Goal: Task Accomplishment & Management: Manage account settings

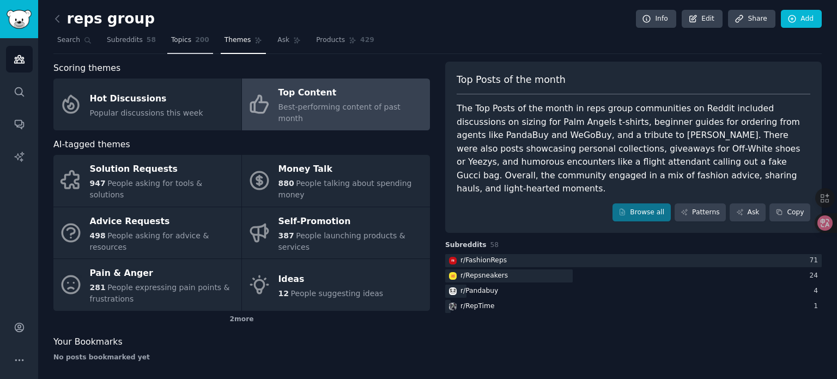
click at [182, 41] on span "Topics" at bounding box center [181, 40] width 20 height 10
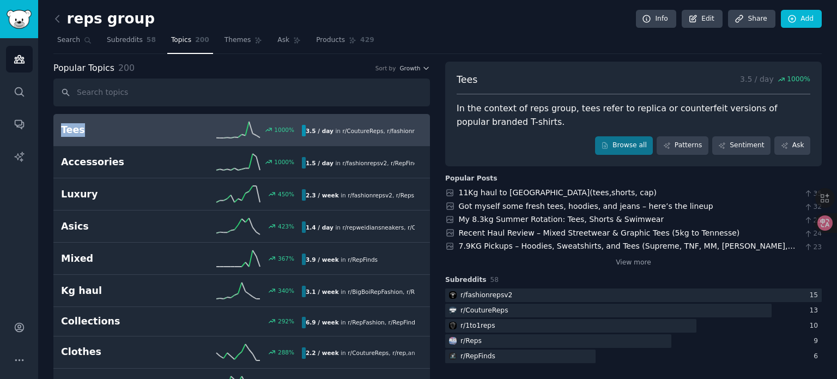
drag, startPoint x: 47, startPoint y: 126, endPoint x: 81, endPoint y: 129, distance: 34.5
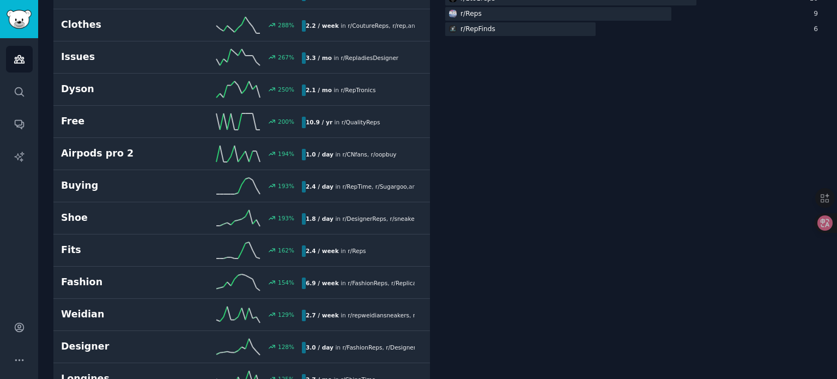
scroll to position [382, 0]
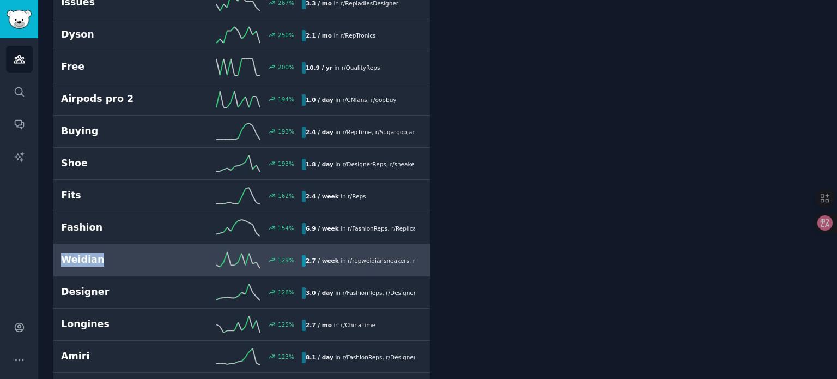
drag, startPoint x: 50, startPoint y: 253, endPoint x: 111, endPoint y: 258, distance: 61.7
copy h2 "Weidian"
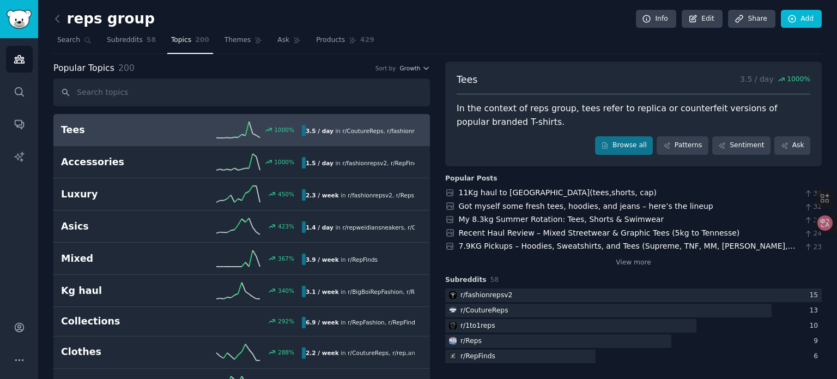
scroll to position [0, 0]
click at [58, 19] on icon at bounding box center [57, 18] width 11 height 11
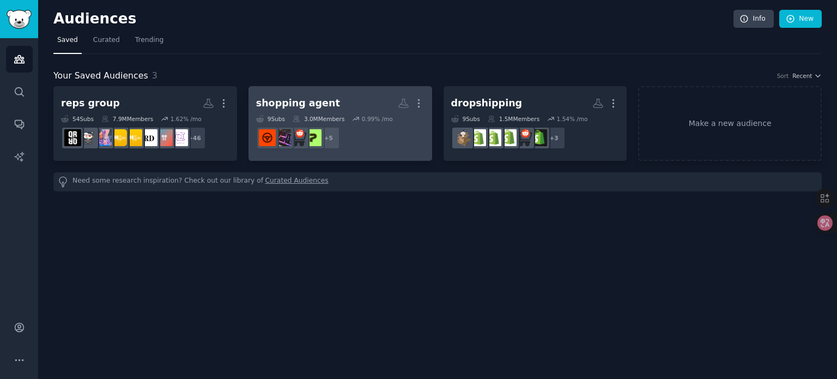
click at [347, 134] on dd "r/smallbusiness, r/AlibabaImport, r/Alibaba, r/sourcing_from_china, r/China_Sou…" at bounding box center [340, 138] width 168 height 31
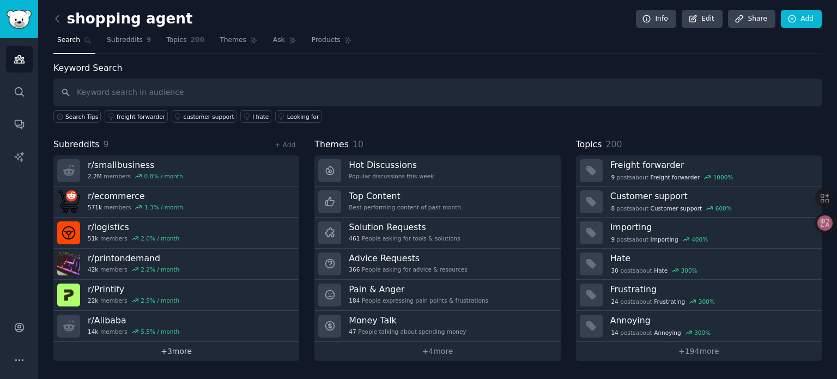
click at [189, 348] on link "+ 3 more" at bounding box center [176, 351] width 246 height 19
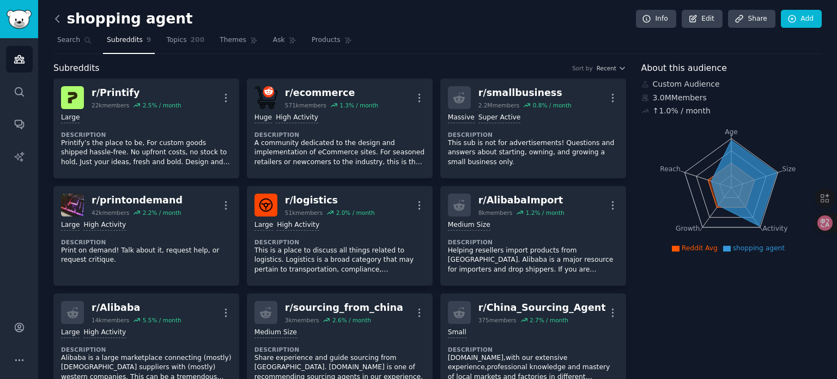
click at [59, 17] on icon at bounding box center [57, 18] width 11 height 11
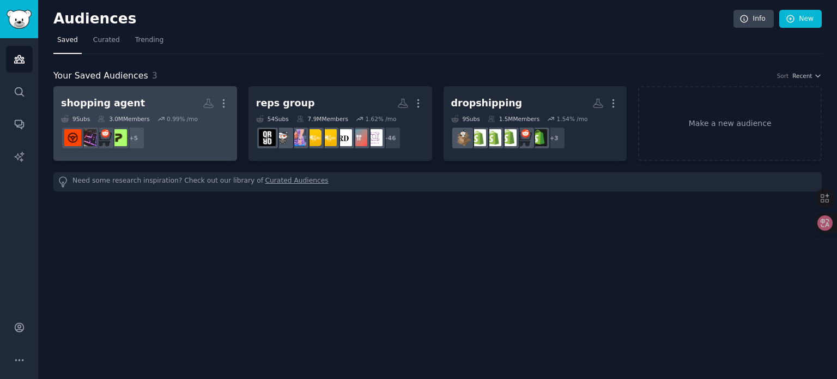
click at [166, 133] on dd "r/smallbusiness, r/AlibabaImport, r/Alibaba, r/sourcing_from_china, r/China_Sou…" at bounding box center [145, 138] width 168 height 31
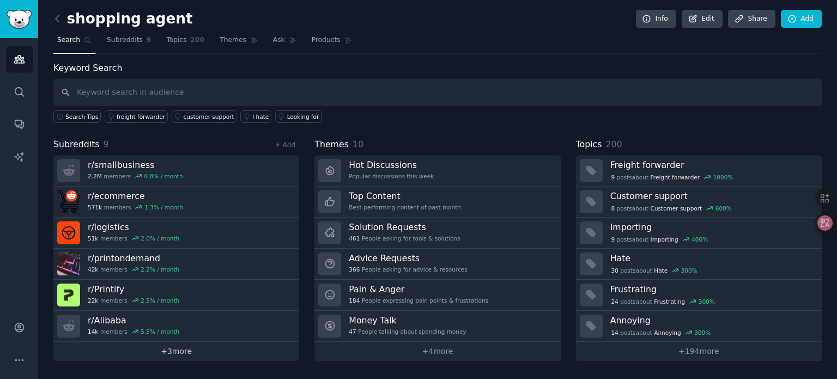
click at [182, 350] on link "+ 3 more" at bounding box center [176, 351] width 246 height 19
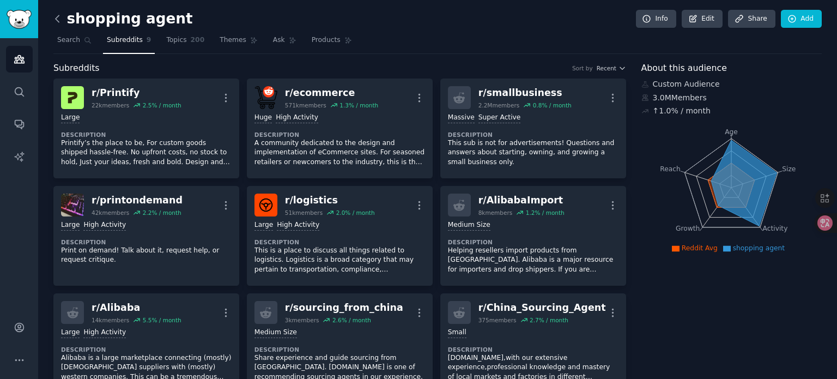
click at [59, 15] on icon at bounding box center [57, 18] width 3 height 7
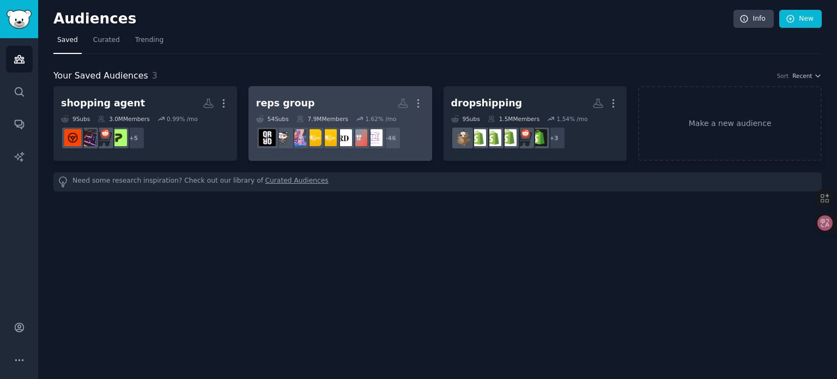
click at [313, 110] on h2 "reps group More" at bounding box center [340, 103] width 168 height 19
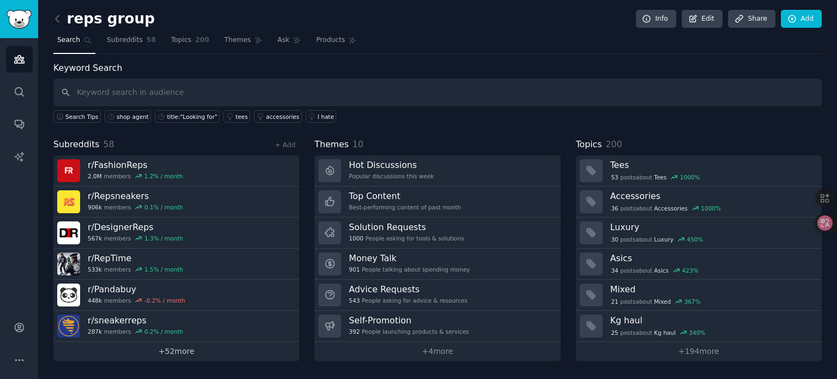
click at [166, 350] on link "+ 52 more" at bounding box center [176, 351] width 246 height 19
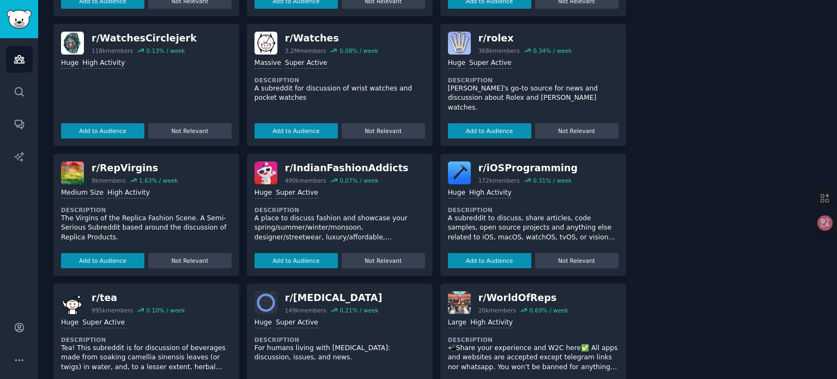
scroll to position [2386, 0]
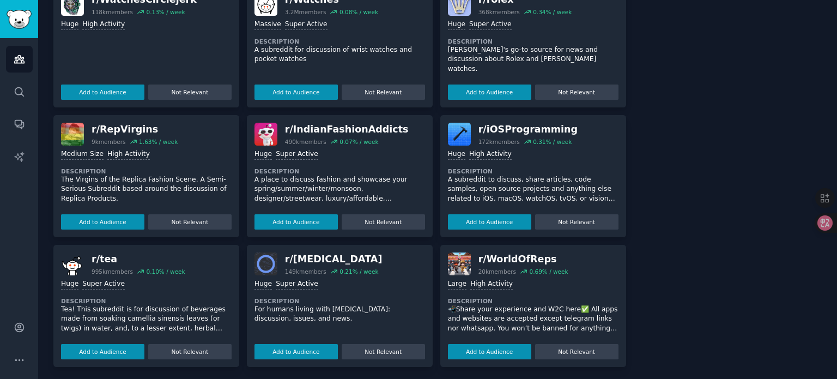
click at [468, 311] on p "📲Share your experience and W2C here✅ All apps and websites are accepted except …" at bounding box center [533, 319] width 171 height 29
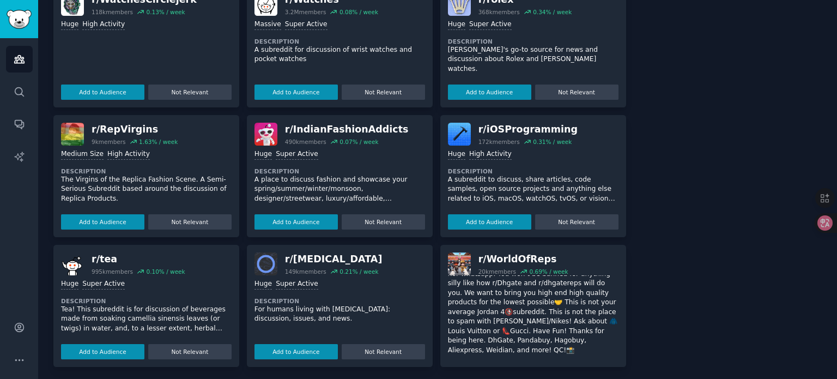
scroll to position [72, 0]
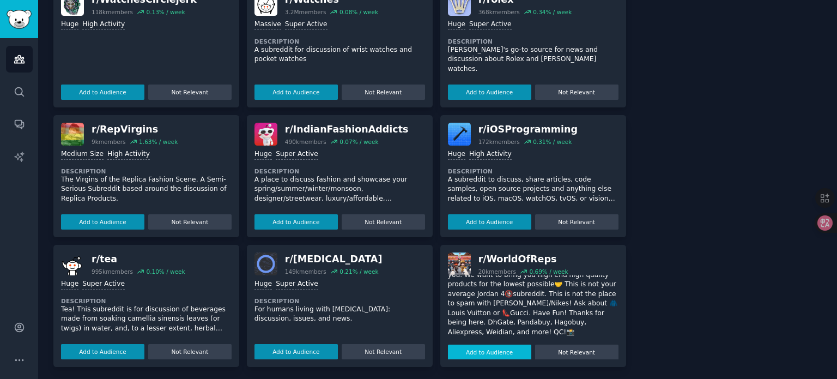
click at [473, 351] on button "Add to Audience" at bounding box center [489, 351] width 83 height 15
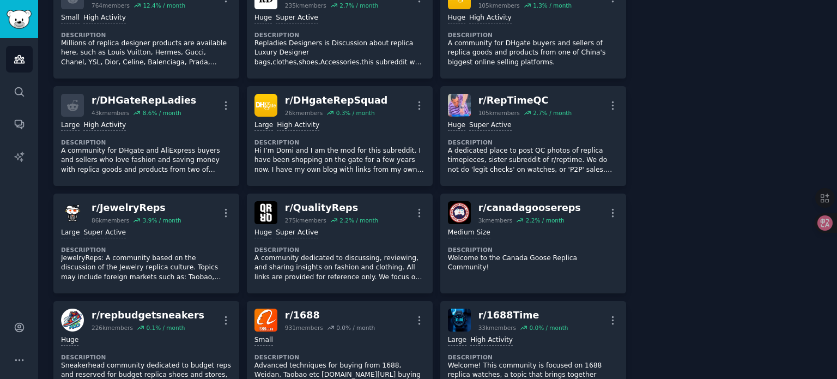
scroll to position [0, 0]
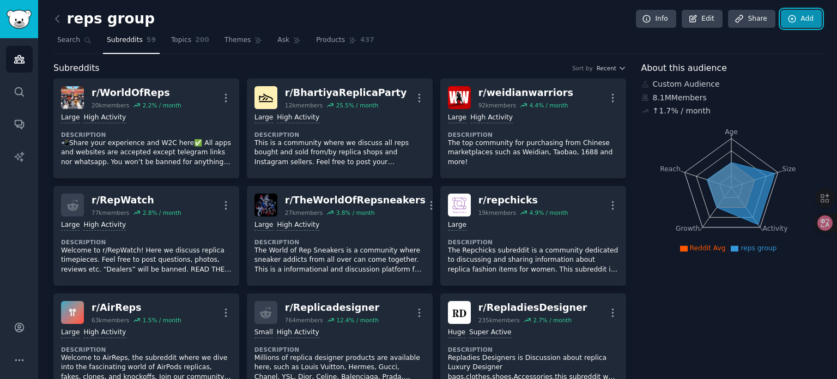
click at [795, 19] on link "Add" at bounding box center [801, 19] width 41 height 19
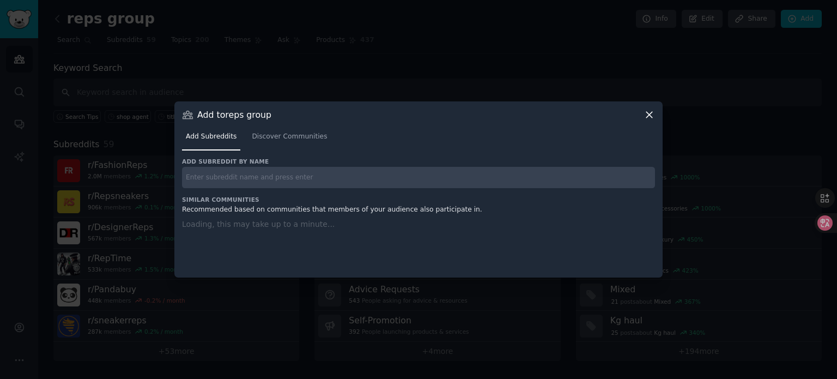
click at [264, 183] on input "text" at bounding box center [418, 177] width 473 height 21
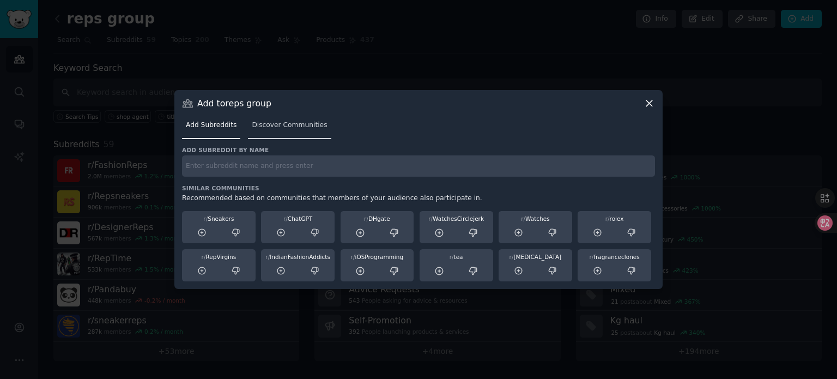
click at [274, 141] on div "Add Subreddits Discover Communities" at bounding box center [418, 127] width 473 height 37
click at [279, 126] on span "Discover Communities" at bounding box center [289, 125] width 75 height 10
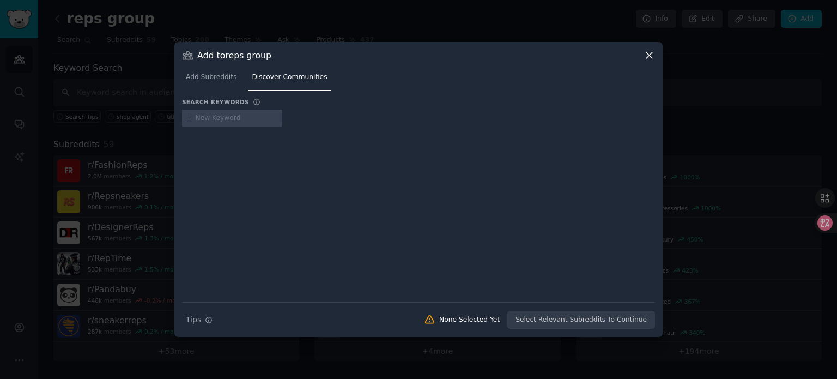
type input "Weidian"
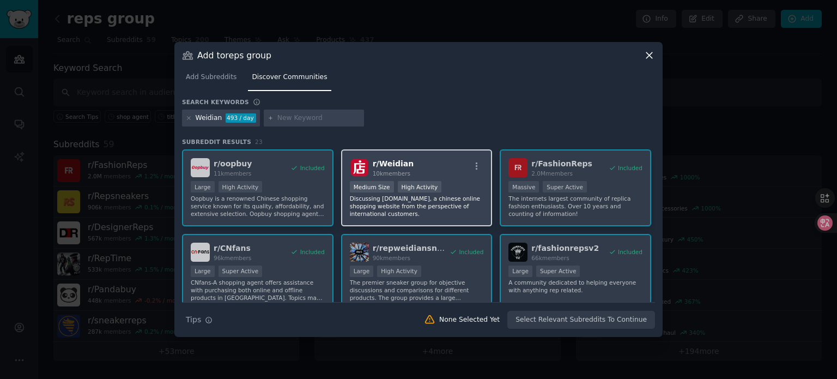
click at [426, 172] on div "r/ Weidian 10k members" at bounding box center [417, 167] width 134 height 19
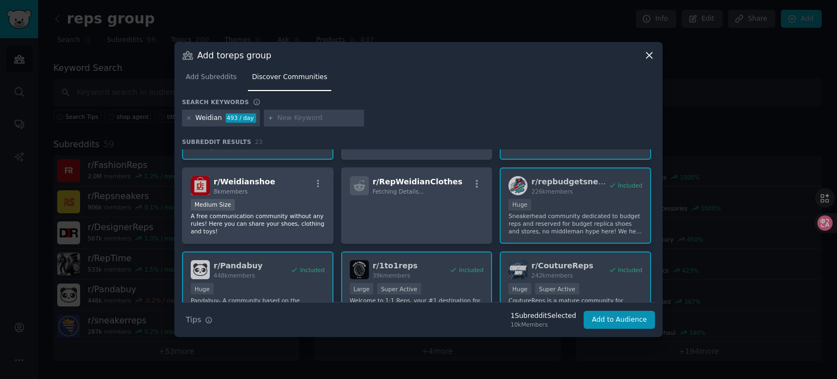
scroll to position [218, 0]
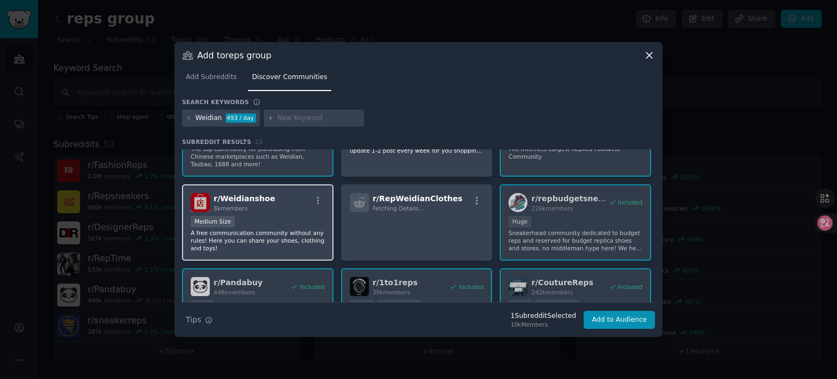
click at [271, 216] on div "Medium Size" at bounding box center [258, 223] width 134 height 14
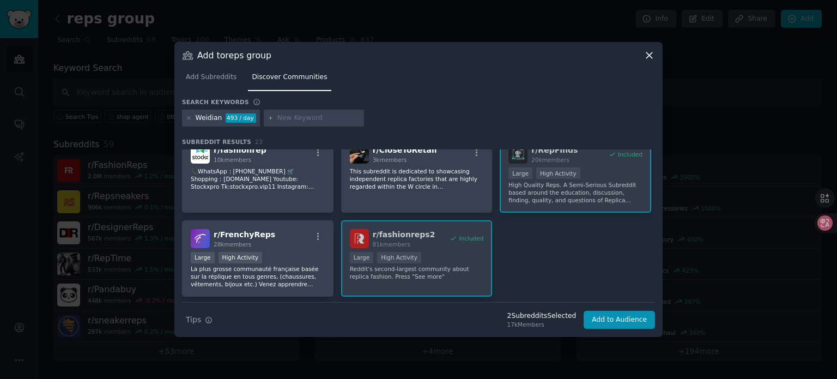
scroll to position [545, 0]
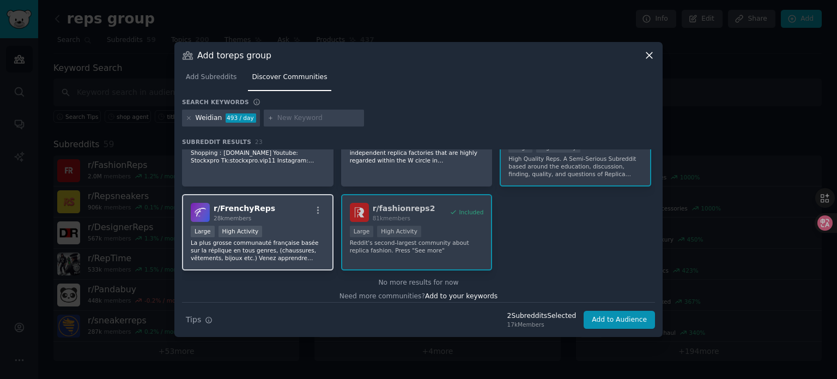
click at [286, 250] on p "La plus grosse communauté française basée sur la réplique en tous genres, (chau…" at bounding box center [258, 250] width 134 height 23
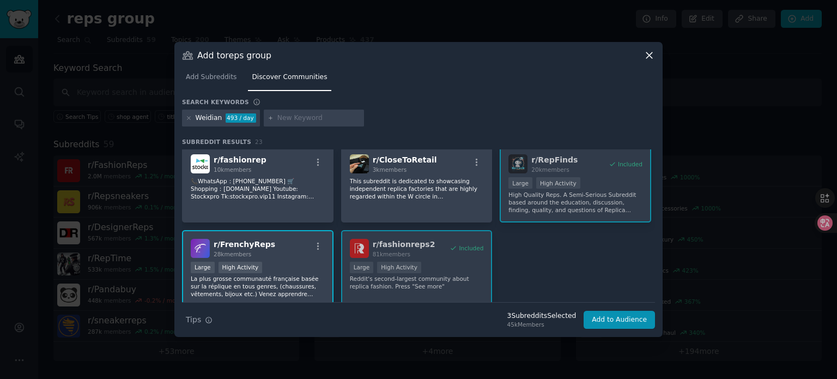
scroll to position [491, 0]
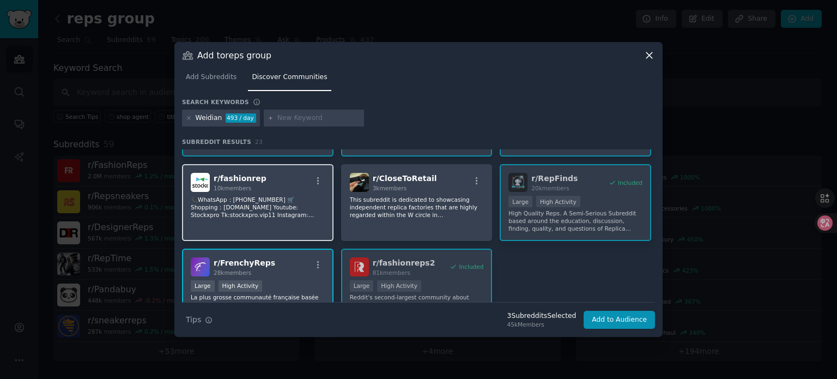
click at [265, 215] on p "📞WhatsApp：[PHONE_NUMBER] 🛒Shopping：[DOMAIN_NAME] Youtube: Stockxpro Tk:stockxpr…" at bounding box center [258, 207] width 134 height 23
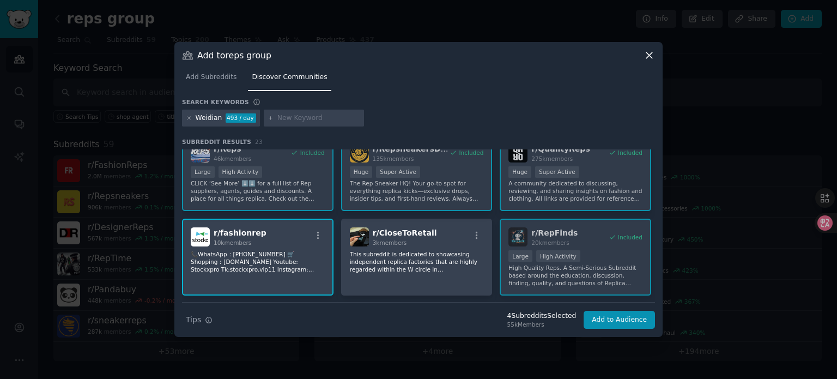
scroll to position [382, 0]
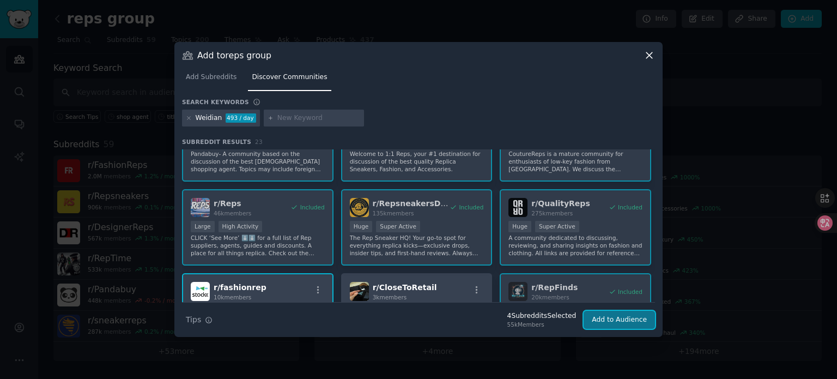
click at [614, 322] on button "Add to Audience" at bounding box center [619, 320] width 71 height 19
